Goal: Find specific page/section: Find specific page/section

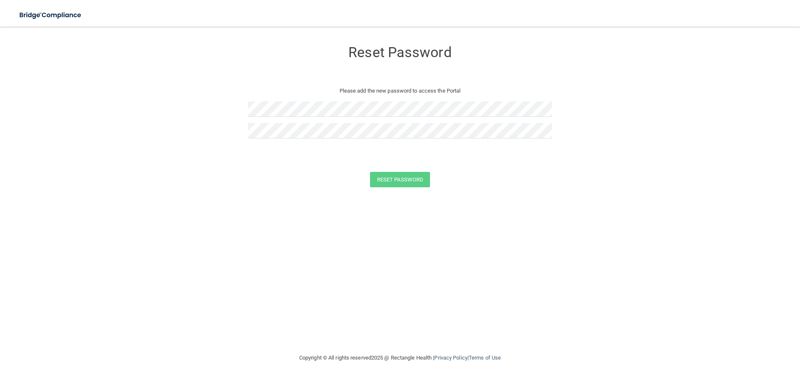
click at [187, 101] on form "Reset Password Please add the new password to access the Portal Reset Password …" at bounding box center [400, 116] width 767 height 162
click at [181, 91] on form "Reset Password Please add the new password to access the Portal Reset Password …" at bounding box center [400, 116] width 767 height 162
click at [213, 81] on form "Reset Password Please add the new password to access the Portal Reset Password …" at bounding box center [400, 116] width 767 height 162
drag, startPoint x: 222, startPoint y: 108, endPoint x: 236, endPoint y: 108, distance: 14.6
click at [222, 108] on form "Reset Password Please add the new password to access the Portal Reset Password …" at bounding box center [400, 116] width 767 height 162
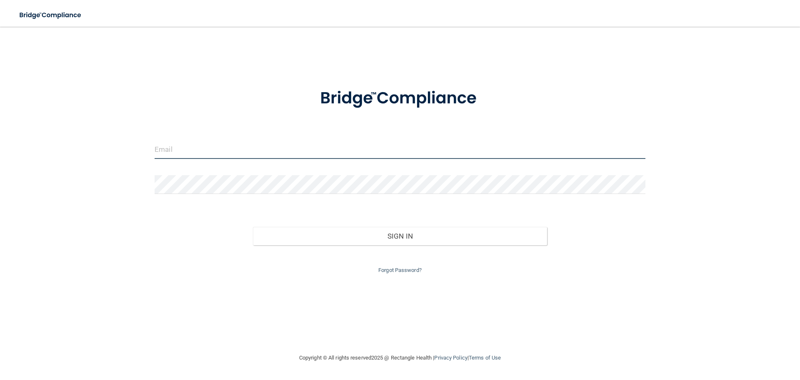
click at [304, 150] on input "email" at bounding box center [400, 149] width 491 height 19
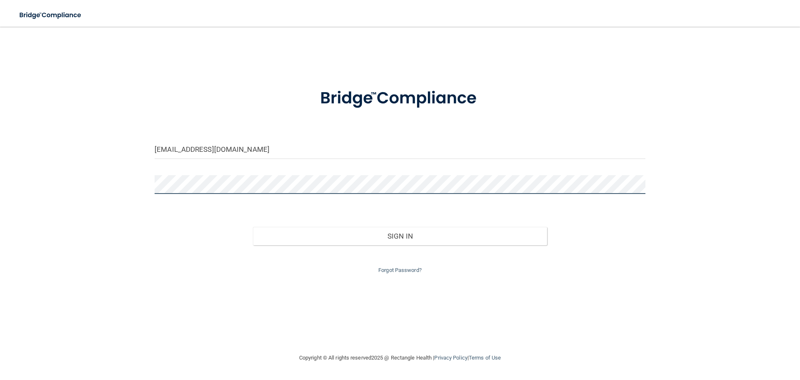
click at [253, 227] on button "Sign In" at bounding box center [400, 236] width 295 height 18
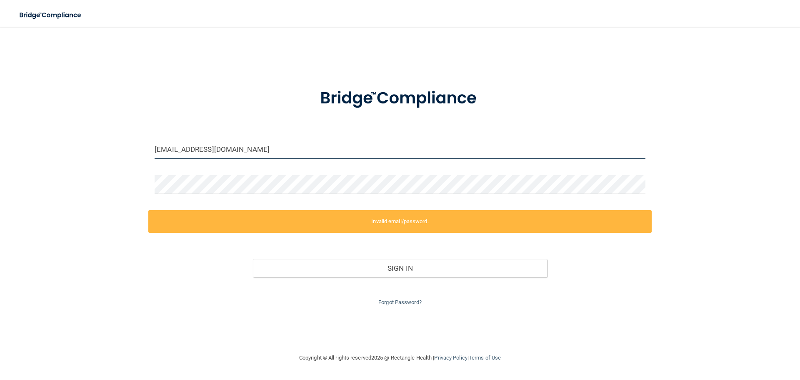
drag, startPoint x: 175, startPoint y: 146, endPoint x: 116, endPoint y: 154, distance: 59.4
click at [116, 154] on div "amber@sacortho.com Invalid email/password. You don't have permission to access …" at bounding box center [400, 189] width 767 height 309
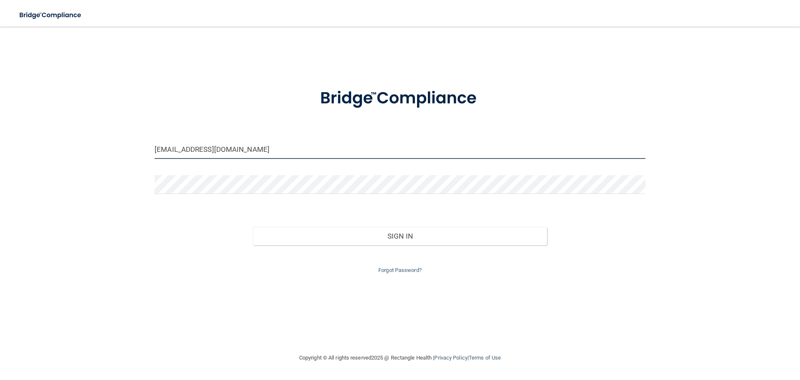
type input "[EMAIL_ADDRESS][DOMAIN_NAME]"
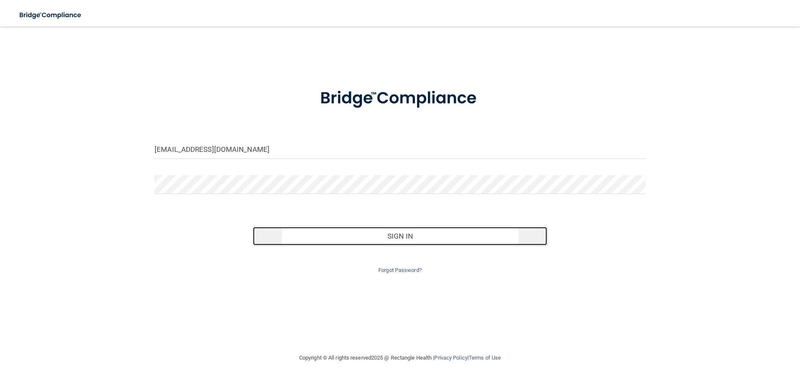
click at [377, 240] on button "Sign In" at bounding box center [400, 236] width 295 height 18
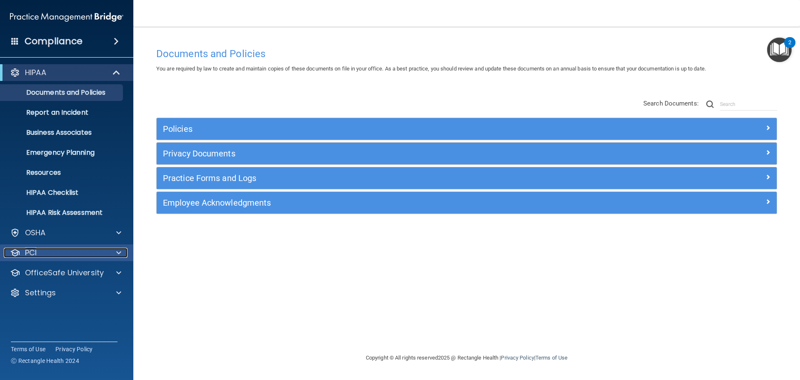
click at [42, 251] on div "PCI" at bounding box center [55, 253] width 103 height 10
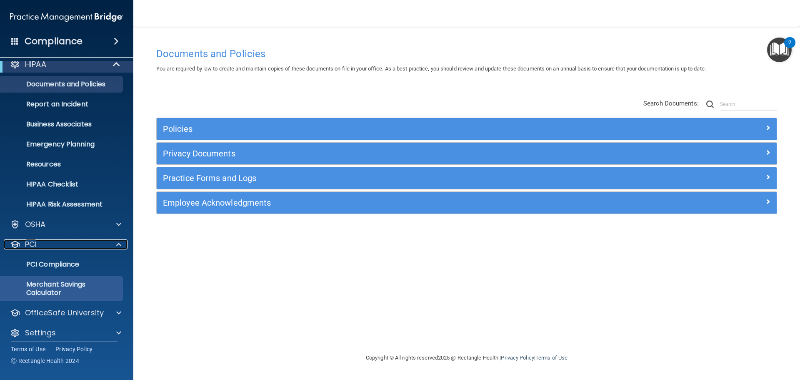
scroll to position [15, 0]
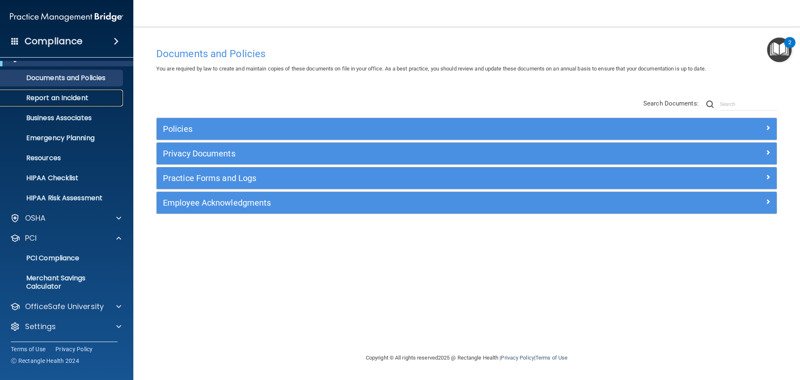
click at [64, 95] on p "Report an Incident" at bounding box center [62, 98] width 114 height 8
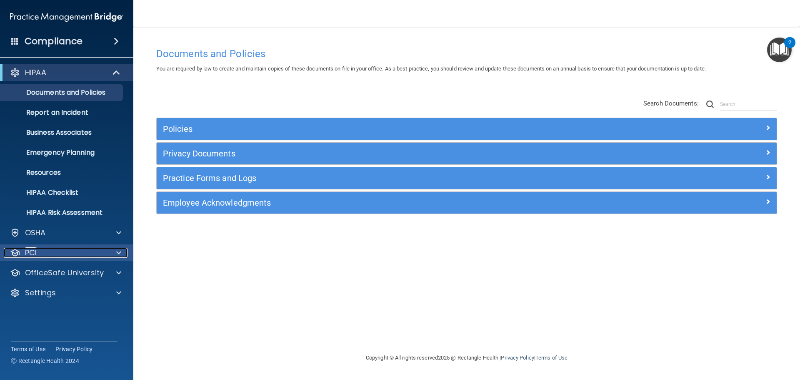
click at [33, 249] on p "PCI" at bounding box center [31, 253] width 12 height 10
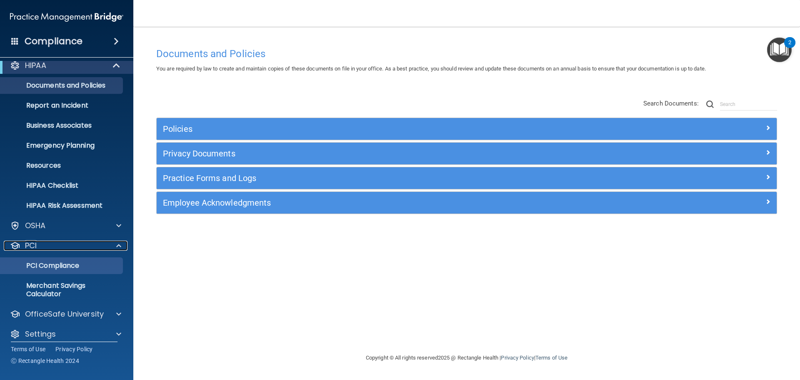
scroll to position [15, 0]
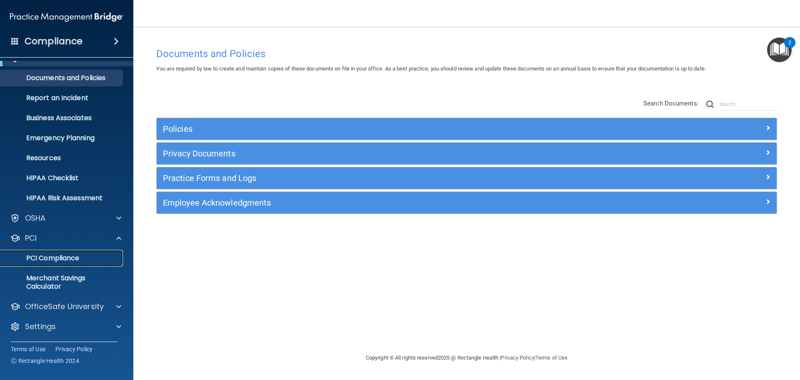
click at [64, 258] on p "PCI Compliance" at bounding box center [62, 258] width 114 height 8
